Goal: Find specific fact

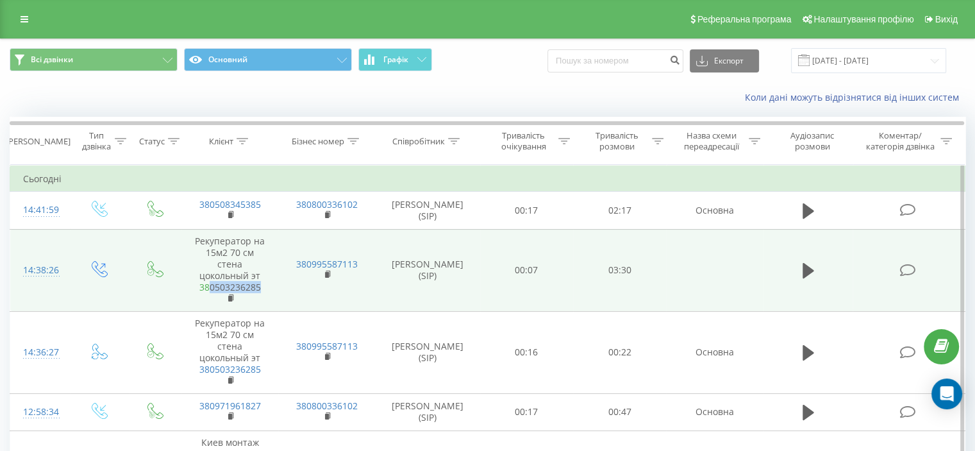
drag, startPoint x: 263, startPoint y: 292, endPoint x: 208, endPoint y: 288, distance: 55.9
click at [208, 288] on span "380503236285" at bounding box center [229, 292] width 71 height 23
copy link "0503236285"
